Goal: Information Seeking & Learning: Learn about a topic

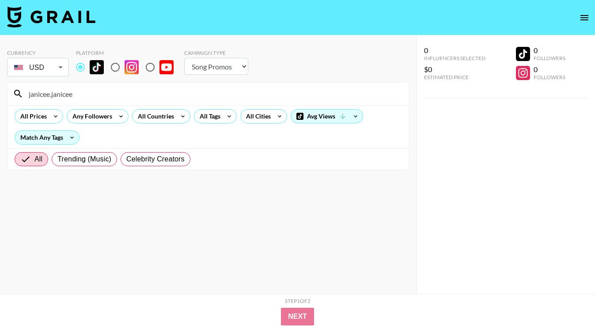
select select "Song"
click at [158, 95] on input "janicee.janicee" at bounding box center [213, 94] width 380 height 14
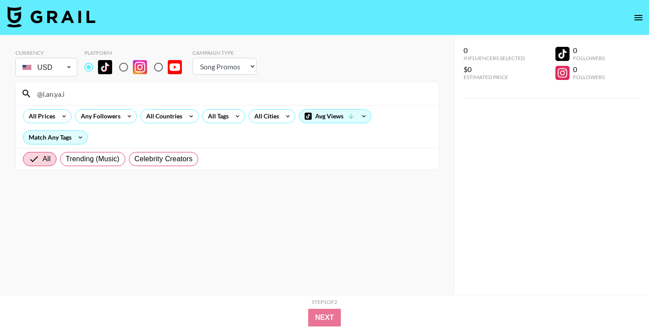
click at [253, 94] on input "@i.an.ya.i" at bounding box center [233, 94] width 402 height 14
paste input "[URL][DOMAIN_NAME]"
click at [253, 94] on input "@i.an.ya.[URL][DOMAIN_NAME]" at bounding box center [233, 94] width 402 height 14
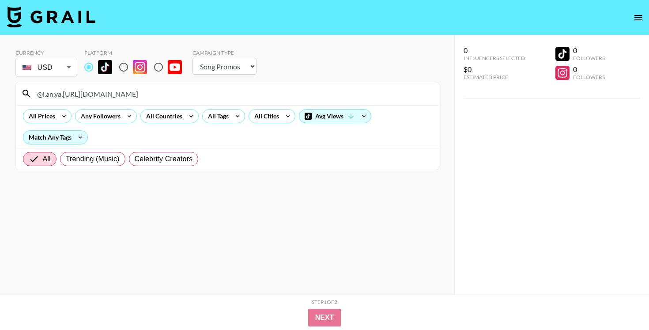
click at [253, 94] on input "@i.an.ya.[URL][DOMAIN_NAME]" at bounding box center [233, 94] width 402 height 14
click at [133, 97] on input "@i.an.ya.[URL][DOMAIN_NAME]" at bounding box center [233, 94] width 402 height 14
drag, startPoint x: 142, startPoint y: 97, endPoint x: 8, endPoint y: 96, distance: 134.8
click at [8, 96] on div "Currency USD USD ​ Platform Campaign Type Choose Type... Song Promos Brand Prom…" at bounding box center [227, 182] width 455 height 295
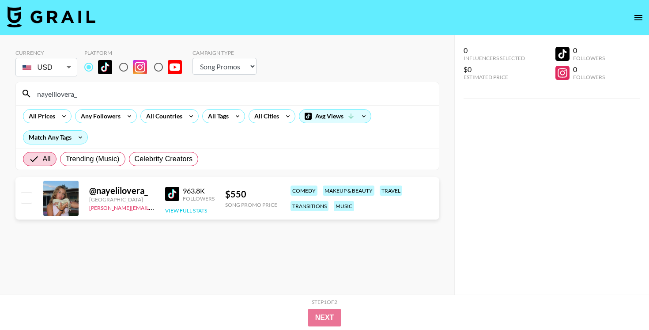
click at [177, 212] on button "View Full Stats" at bounding box center [186, 210] width 42 height 7
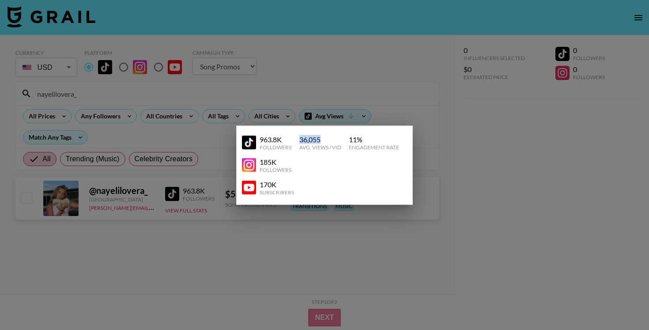
drag, startPoint x: 300, startPoint y: 138, endPoint x: 342, endPoint y: 138, distance: 41.1
click at [342, 138] on div "963.8K Followers 36,055 Avg. Views / Vid 11 % Engagement Rate" at bounding box center [324, 142] width 165 height 23
copy div "36,055"
click at [388, 114] on div at bounding box center [324, 165] width 649 height 330
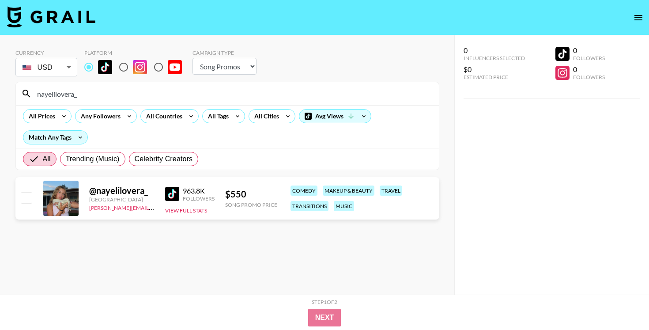
click at [158, 99] on input "nayelilovera_" at bounding box center [233, 94] width 402 height 14
paste input "1.8M"
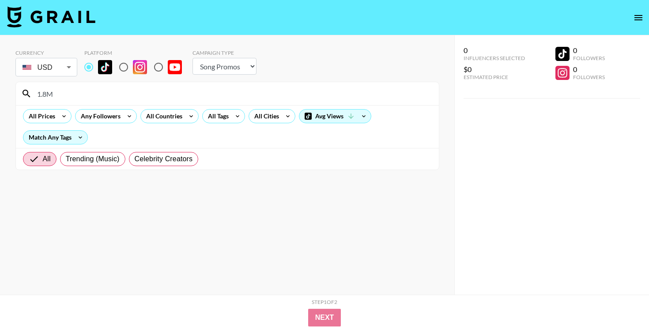
click at [253, 90] on input "1.8M" at bounding box center [233, 94] width 402 height 14
paste input "[URL][DOMAIN_NAME]"
drag, startPoint x: 120, startPoint y: 91, endPoint x: 0, endPoint y: 91, distance: 120.2
click at [0, 91] on div "Currency USD USD ​ Platform Campaign Type Choose Type... Song Promos Brand Prom…" at bounding box center [227, 182] width 455 height 295
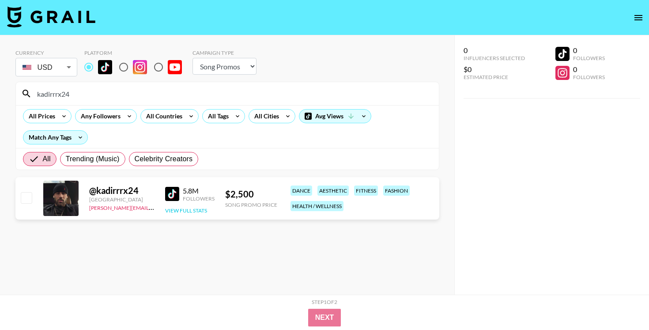
click at [188, 212] on button "View Full Stats" at bounding box center [186, 210] width 42 height 7
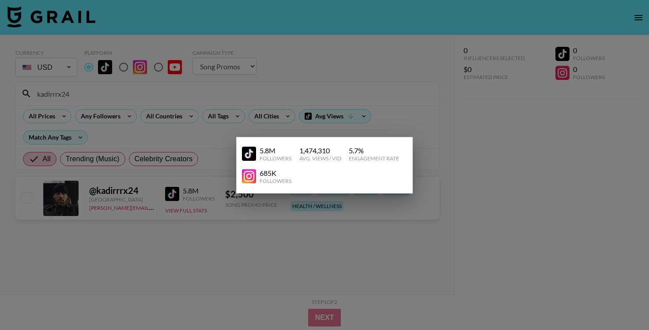
click at [410, 141] on div "5.8M Followers 1,474,310 Avg. Views / Vid 5.7 % Engagement Rate 685K Followers" at bounding box center [324, 165] width 177 height 57
click at [399, 129] on div at bounding box center [324, 165] width 649 height 330
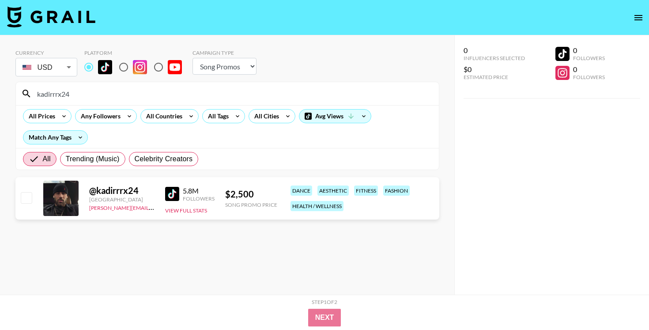
click at [273, 95] on input "kadirrrx24" at bounding box center [233, 94] width 402 height 14
type input "e"
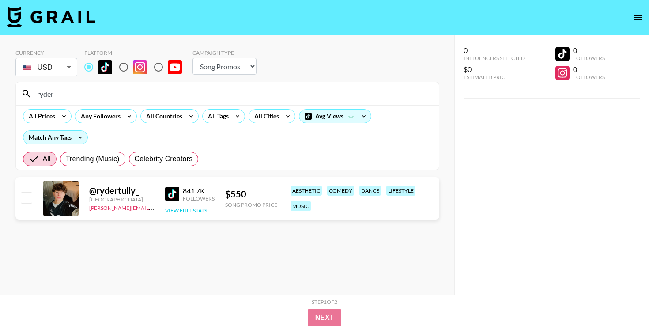
click at [187, 208] on button "View Full Stats" at bounding box center [186, 210] width 42 height 7
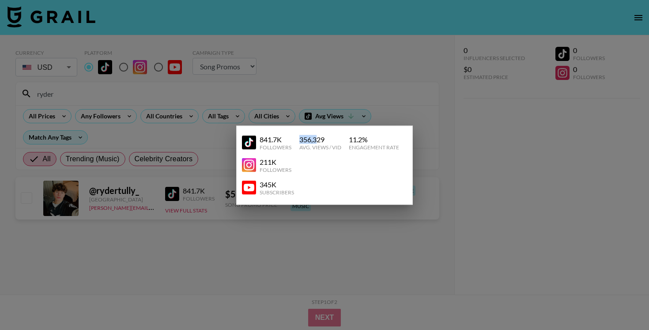
drag, startPoint x: 300, startPoint y: 139, endPoint x: 315, endPoint y: 139, distance: 15.5
click at [315, 139] on div "356,329" at bounding box center [321, 139] width 42 height 9
copy div "356,3"
drag, startPoint x: 349, startPoint y: 140, endPoint x: 377, endPoint y: 140, distance: 27.4
click at [377, 140] on div "11.2 %" at bounding box center [374, 139] width 50 height 9
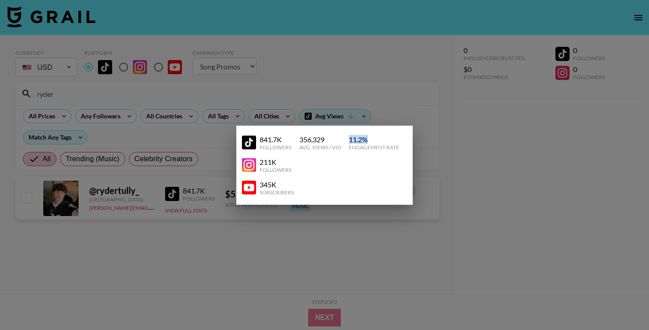
copy div "11.2 %"
click at [342, 80] on div at bounding box center [324, 165] width 649 height 330
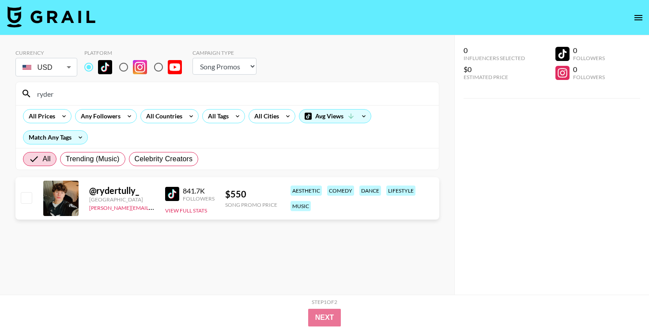
click at [214, 98] on input "ryder" at bounding box center [233, 94] width 402 height 14
paste input "[URL][DOMAIN_NAME]"
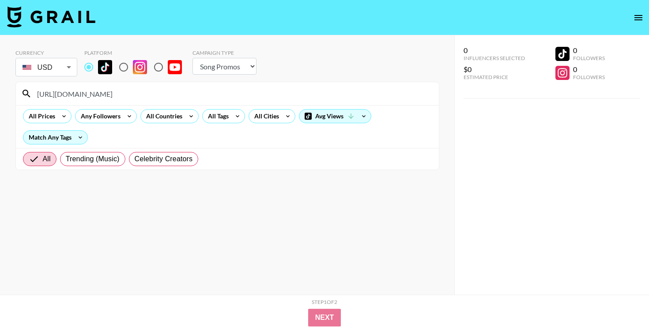
drag, startPoint x: 119, startPoint y: 95, endPoint x: 0, endPoint y: 92, distance: 119.3
click at [0, 92] on div "Currency USD USD ​ Platform Campaign Type Choose Type... Song Promos Brand Prom…" at bounding box center [227, 182] width 455 height 295
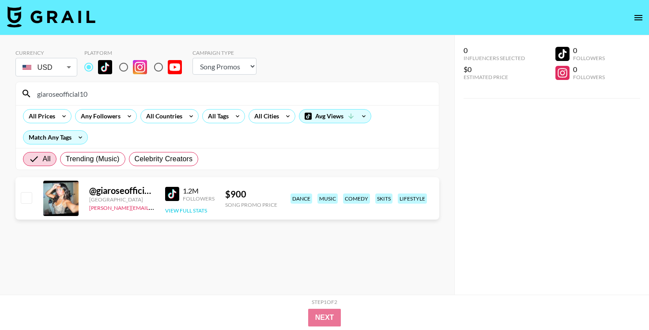
click at [193, 209] on button "View Full Stats" at bounding box center [186, 210] width 42 height 7
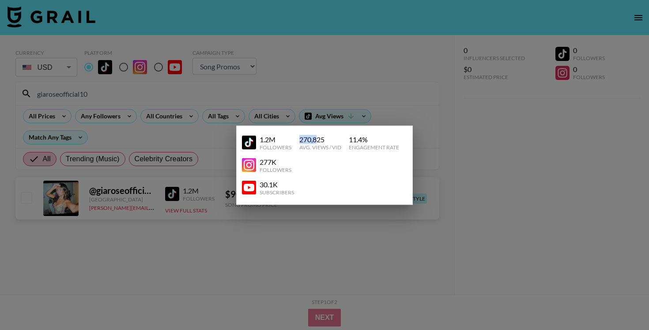
drag, startPoint x: 299, startPoint y: 137, endPoint x: 316, endPoint y: 137, distance: 17.7
click at [316, 137] on div "270,825" at bounding box center [321, 139] width 42 height 9
copy div "270,8"
drag, startPoint x: 349, startPoint y: 140, endPoint x: 389, endPoint y: 140, distance: 40.2
click at [387, 140] on div "11.4 %" at bounding box center [374, 139] width 50 height 9
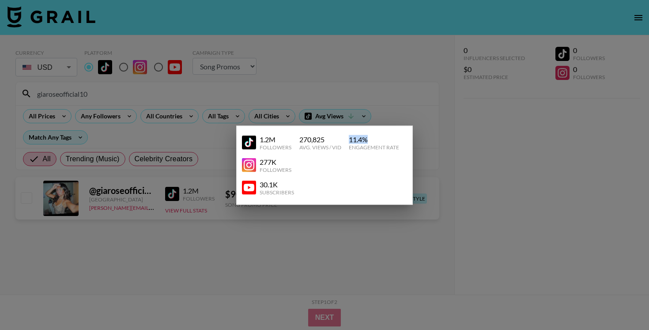
copy div "11.4 %"
click at [335, 103] on div at bounding box center [324, 165] width 649 height 330
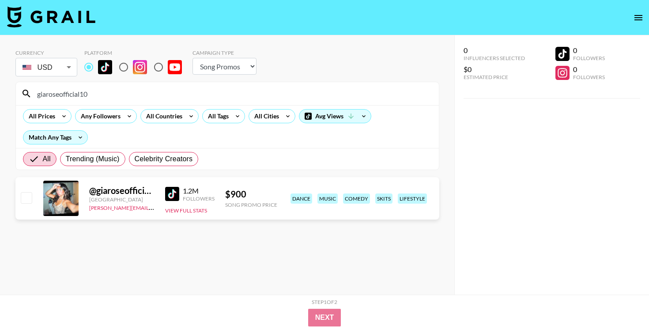
click at [249, 98] on input "giaroseofficial10" at bounding box center [233, 94] width 402 height 14
paste input "104.3k"
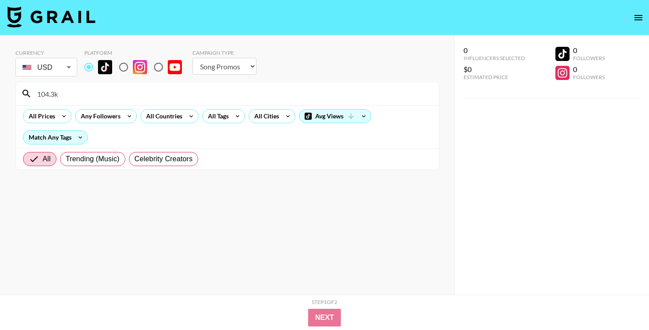
click at [249, 98] on input "104.3k" at bounding box center [233, 94] width 402 height 14
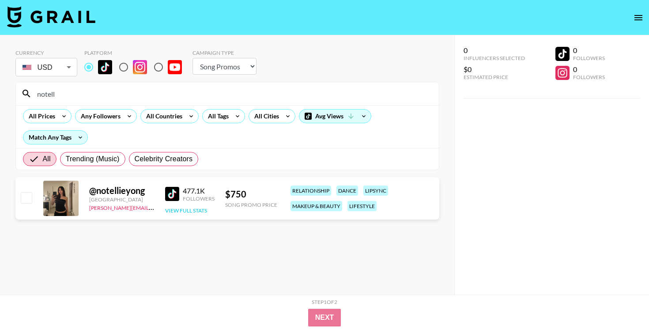
click at [192, 212] on button "View Full Stats" at bounding box center [186, 210] width 42 height 7
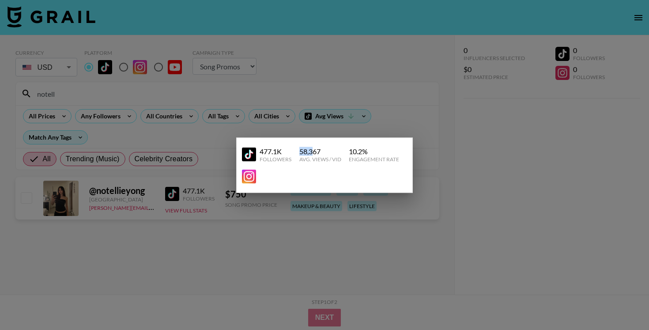
drag, startPoint x: 300, startPoint y: 149, endPoint x: 312, endPoint y: 149, distance: 12.8
click at [312, 149] on div "58,367" at bounding box center [321, 151] width 42 height 9
copy div "58,3"
drag, startPoint x: 351, startPoint y: 151, endPoint x: 396, endPoint y: 151, distance: 45.1
click at [396, 151] on div "10.2 %" at bounding box center [374, 151] width 50 height 9
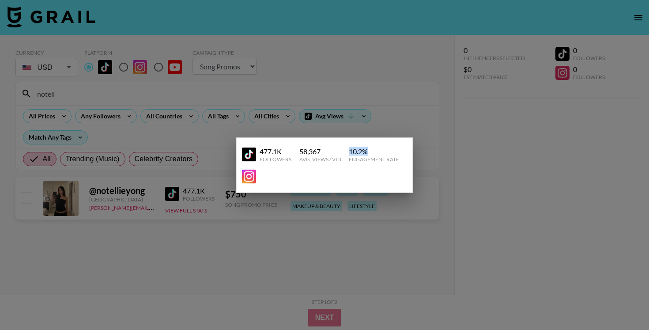
copy div "10.2 %"
click at [442, 110] on div at bounding box center [324, 165] width 649 height 330
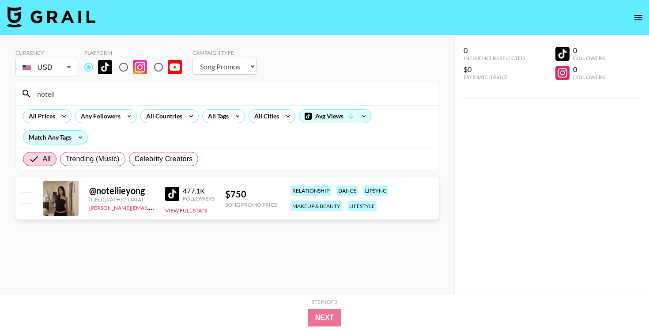
click at [196, 91] on input "notell" at bounding box center [233, 94] width 402 height 14
paste input "[URL][DOMAIN_NAME]"
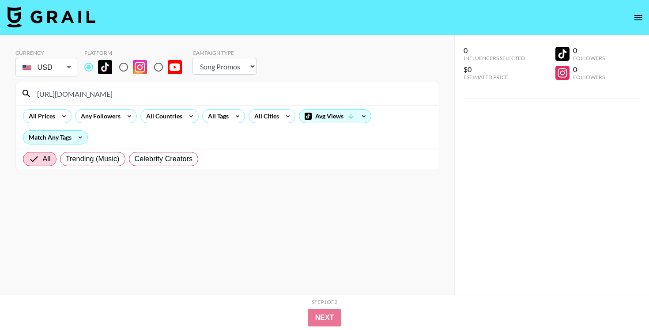
drag, startPoint x: 86, startPoint y: 96, endPoint x: 24, endPoint y: 93, distance: 62.4
click at [24, 93] on div "[URL][DOMAIN_NAME]" at bounding box center [227, 93] width 423 height 23
click at [260, 87] on input "jerseyadamss05" at bounding box center [233, 94] width 402 height 14
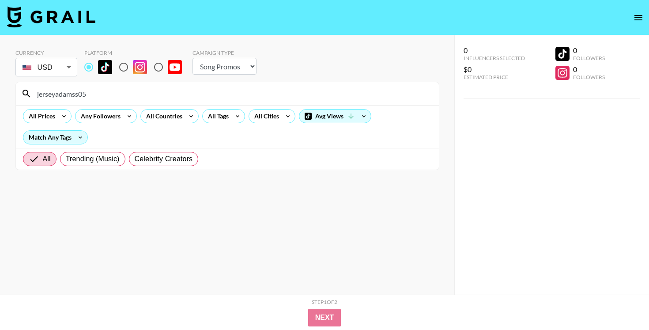
paste input "[URL][DOMAIN_NAME]"
drag, startPoint x: 118, startPoint y: 97, endPoint x: 0, endPoint y: 67, distance: 121.6
click at [8, 77] on div "Currency USD USD ​ Platform Campaign Type Choose Type... Song Promos Brand Prom…" at bounding box center [227, 182] width 455 height 295
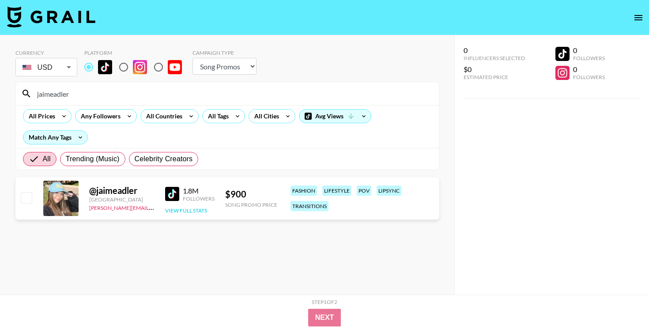
click at [177, 208] on button "View Full Stats" at bounding box center [186, 210] width 42 height 7
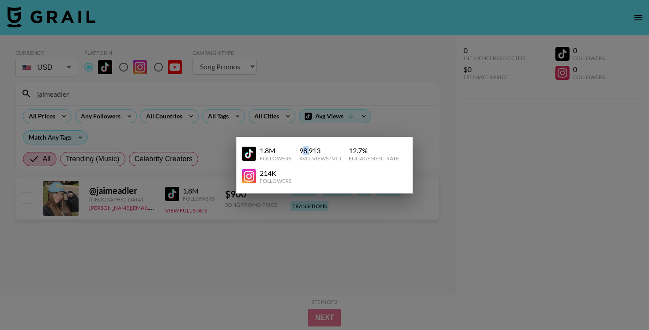
drag, startPoint x: 303, startPoint y: 150, endPoint x: 308, endPoint y: 150, distance: 4.9
click at [308, 150] on div "98,913" at bounding box center [321, 150] width 42 height 9
drag, startPoint x: 300, startPoint y: 150, endPoint x: 311, endPoint y: 150, distance: 10.6
click at [311, 150] on div "98,913" at bounding box center [321, 150] width 42 height 9
copy div "98,9"
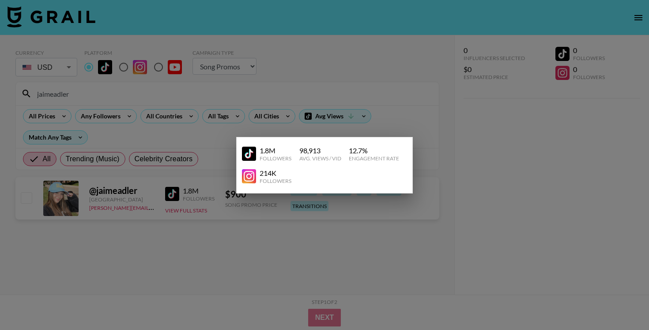
click at [422, 106] on div at bounding box center [324, 165] width 649 height 330
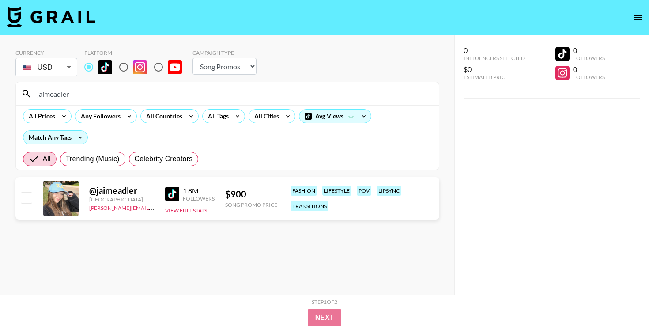
click at [271, 89] on input "jaimeadler" at bounding box center [233, 94] width 402 height 14
paste input "[URL][DOMAIN_NAME][MEDICAL_DATA]"
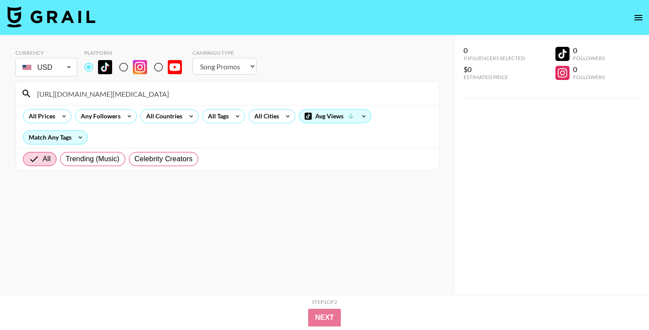
drag, startPoint x: 119, startPoint y: 96, endPoint x: 78, endPoint y: 95, distance: 41.1
click at [80, 96] on input "[URL][DOMAIN_NAME][MEDICAL_DATA]" at bounding box center [233, 94] width 402 height 14
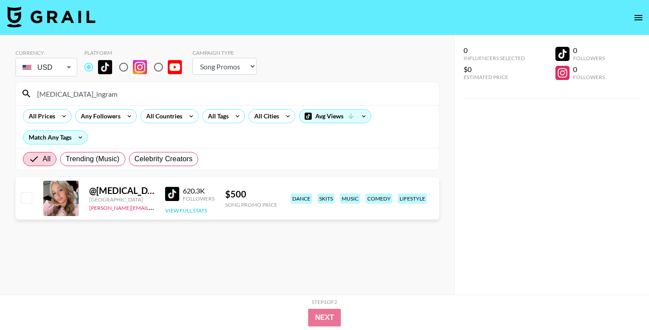
type input "[MEDICAL_DATA]_ingram"
click at [194, 211] on button "View Full Stats" at bounding box center [186, 210] width 42 height 7
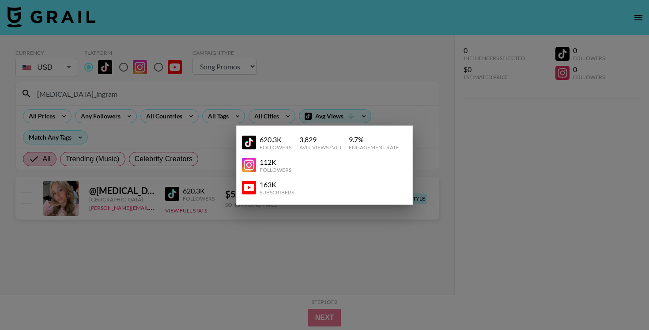
click at [301, 140] on div "3,829" at bounding box center [321, 139] width 42 height 9
click at [338, 153] on div "620.3K Followers 3,829 Avg. Views / Vid 9.7 % Engagement Rate" at bounding box center [324, 142] width 165 height 23
